Goal: Task Accomplishment & Management: Complete application form

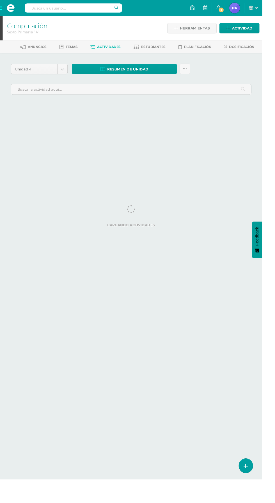
click at [6, 5] on span at bounding box center [11, 8] width 22 height 17
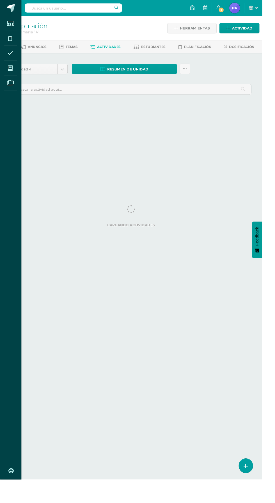
click at [8, 69] on icon at bounding box center [10, 72] width 5 height 6
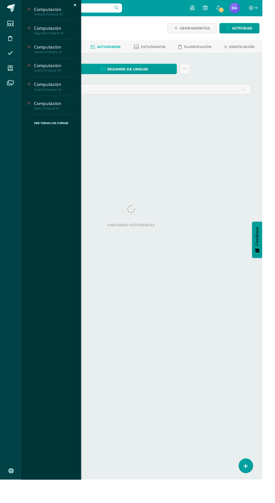
click at [46, 16] on div "Primero Primaria "A"" at bounding box center [57, 15] width 43 height 4
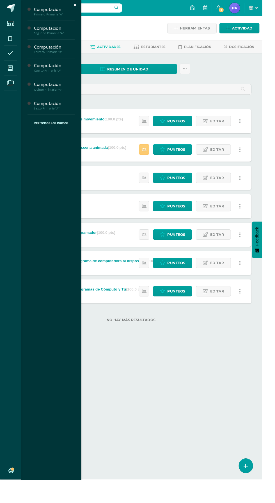
click at [37, 25] on icon at bounding box center [38, 25] width 4 height 4
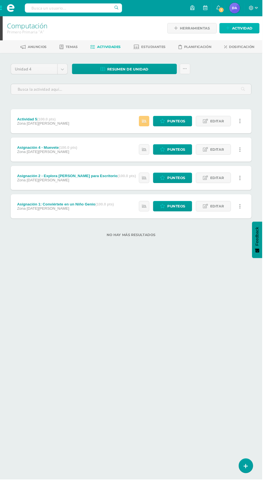
click at [258, 29] on span "Actividad" at bounding box center [255, 29] width 22 height 10
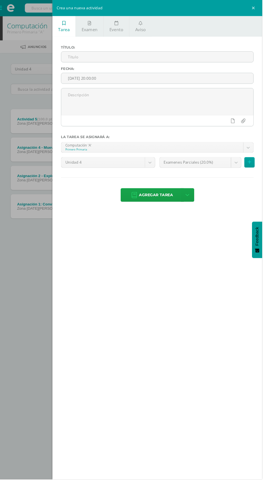
click at [82, 60] on input "text" at bounding box center [165, 59] width 202 height 11
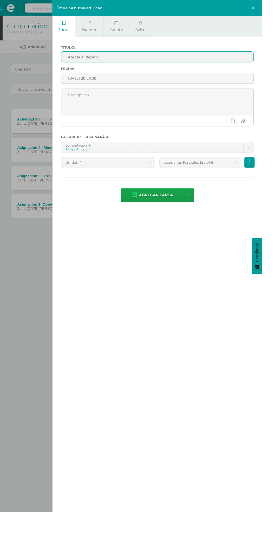
type input "Acepta el desafio"
click at [212, 170] on body "Estudiantes Disciplina Asistencia Mis cursos Archivos Soporte Ayuda Reportar un…" at bounding box center [137, 133] width 275 height 267
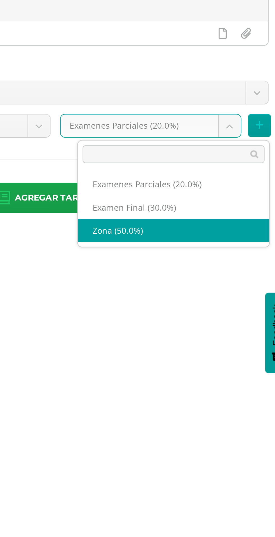
select select "169646"
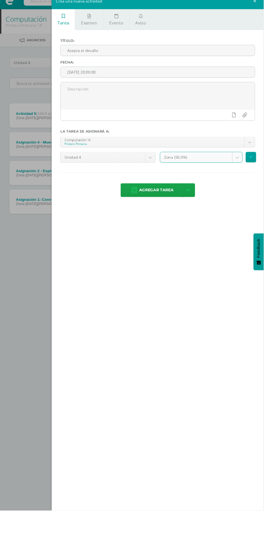
click at [158, 207] on span "Agregar tarea" at bounding box center [164, 205] width 36 height 14
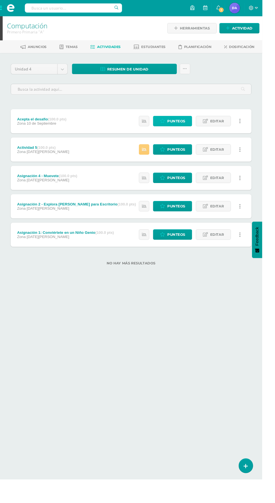
click at [180, 123] on span "Punteos" at bounding box center [185, 127] width 19 height 10
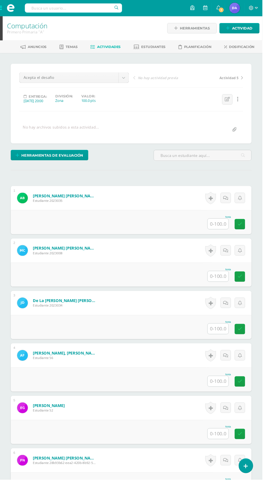
scroll to position [0, 0]
click at [232, 231] on input "text" at bounding box center [229, 234] width 22 height 11
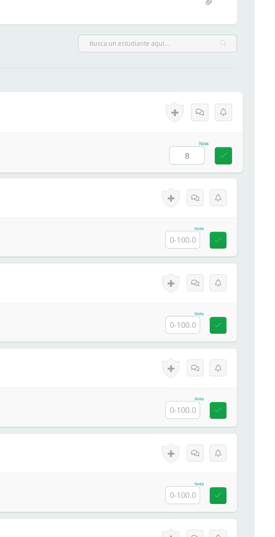
type input "80"
click at [258, 231] on link at bounding box center [255, 235] width 11 height 11
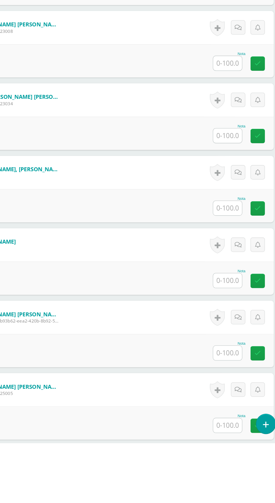
scroll to position [75, 0]
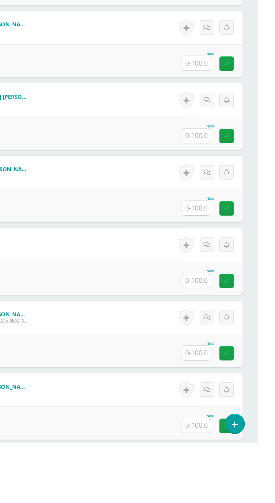
click at [228, 382] on input "text" at bounding box center [229, 379] width 22 height 11
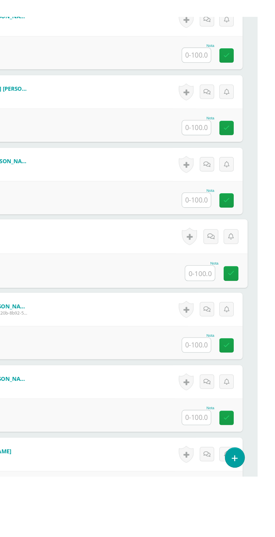
scroll to position [122, 0]
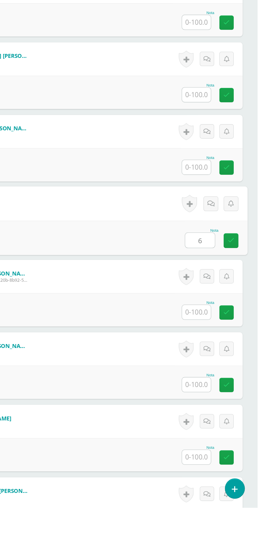
type input "60"
click at [256, 333] on icon at bounding box center [255, 334] width 5 height 5
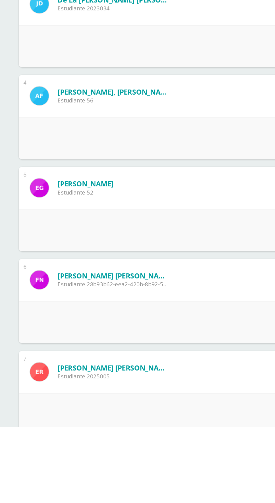
scroll to position [68, 0]
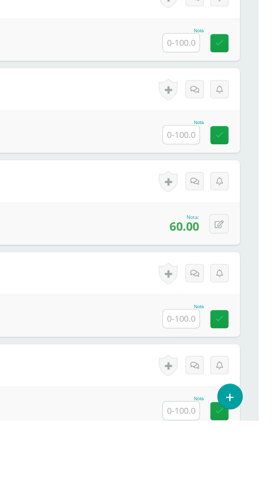
click at [227, 438] on input "text" at bounding box center [229, 442] width 22 height 11
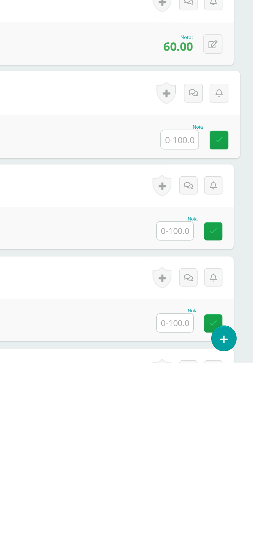
scroll to position [107, 0]
type input "80"
click at [258, 404] on link at bounding box center [255, 403] width 11 height 11
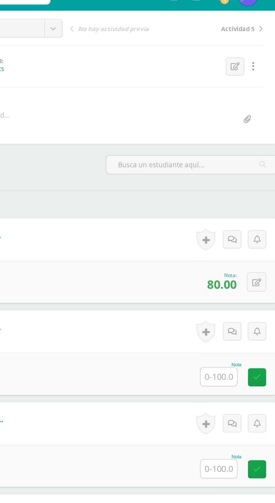
scroll to position [54, 0]
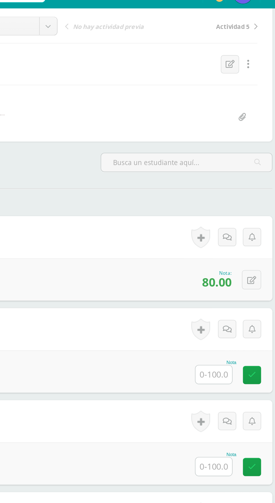
click at [237, 235] on input "text" at bounding box center [229, 236] width 22 height 11
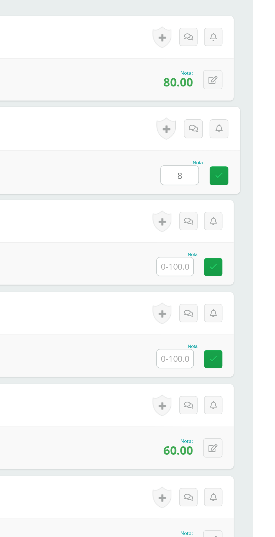
type input "80"
click at [254, 238] on link at bounding box center [255, 236] width 11 height 11
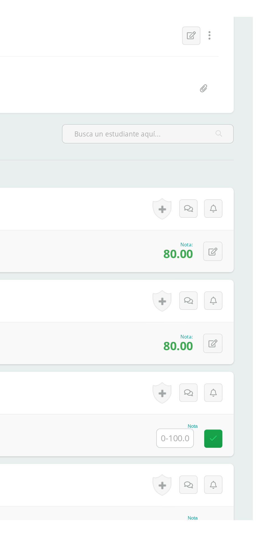
scroll to position [0, 0]
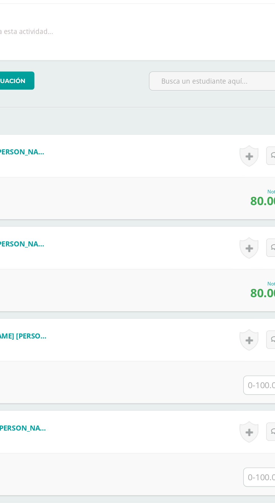
click at [224, 346] on input "text" at bounding box center [229, 345] width 22 height 11
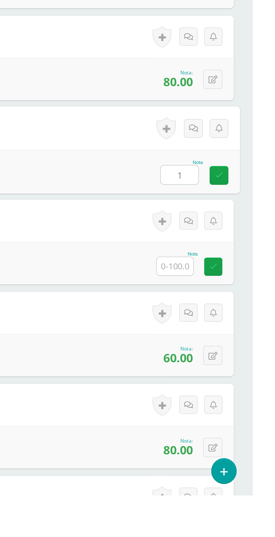
type input "10"
click at [258, 345] on link at bounding box center [255, 345] width 11 height 11
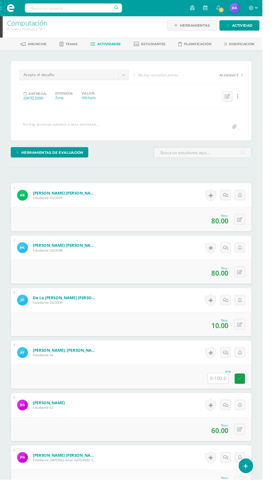
scroll to position [3, 0]
click at [235, 397] on input "text" at bounding box center [229, 397] width 22 height 11
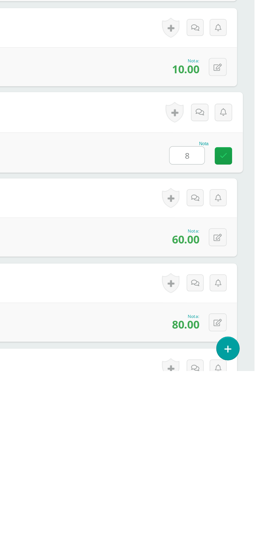
type input "80"
click at [255, 397] on icon at bounding box center [255, 397] width 5 height 5
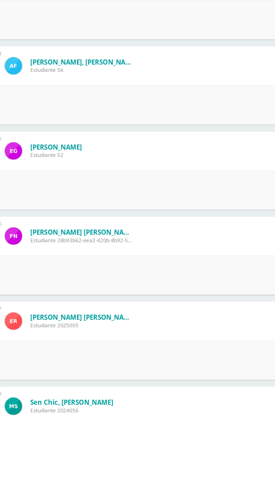
scroll to position [99, 0]
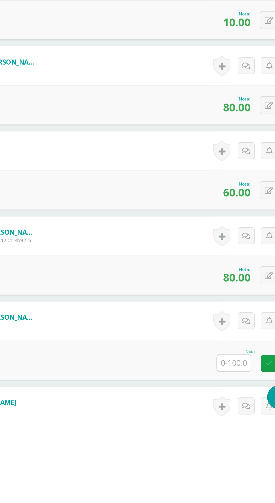
click at [232, 467] on input "text" at bounding box center [229, 466] width 22 height 11
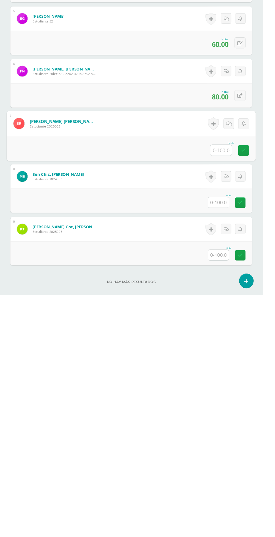
scroll to position [180, 0]
click at [231, 444] on input "text" at bounding box center [229, 440] width 22 height 11
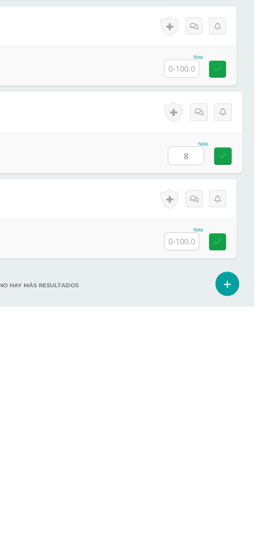
type input "80"
click at [254, 441] on icon at bounding box center [255, 441] width 5 height 5
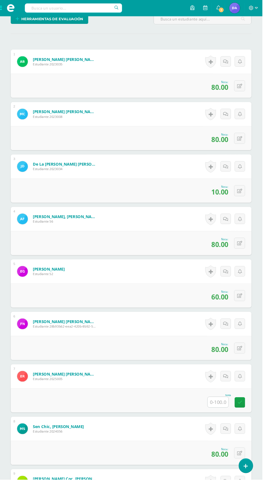
scroll to position [144, 0]
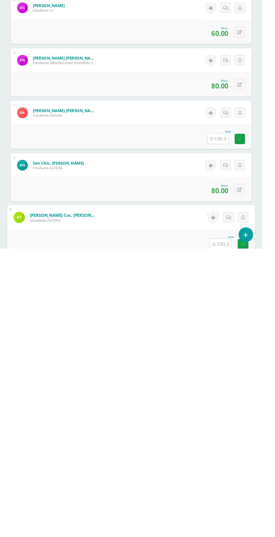
scroll to position [186, 0]
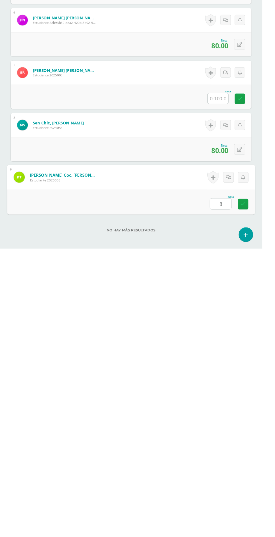
type input "80"
click at [257, 488] on icon at bounding box center [255, 490] width 5 height 5
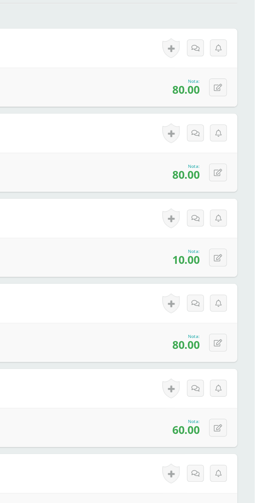
scroll to position [98, 0]
click at [254, 242] on button at bounding box center [252, 245] width 12 height 12
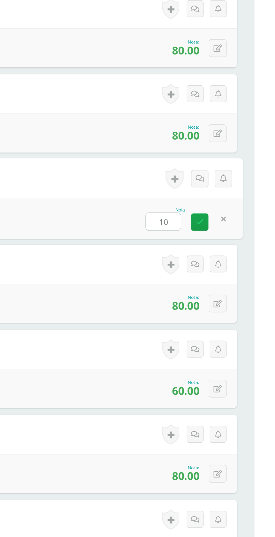
type input "100"
click at [240, 245] on icon at bounding box center [240, 247] width 5 height 5
